Goal: Task Accomplishment & Management: Manage account settings

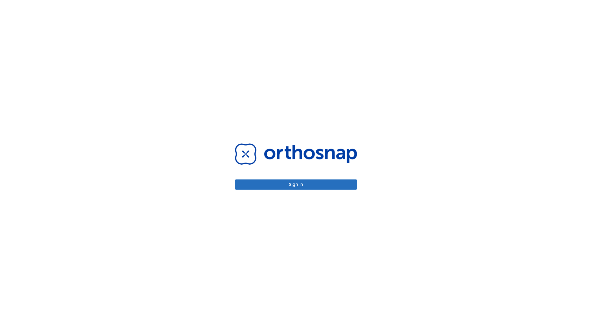
click at [296, 184] on button "Sign in" at bounding box center [296, 184] width 122 height 10
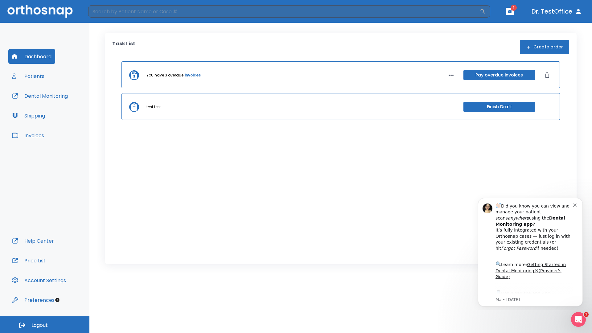
click at [45, 325] on span "Logout" at bounding box center [39, 325] width 16 height 7
